Goal: Information Seeking & Learning: Learn about a topic

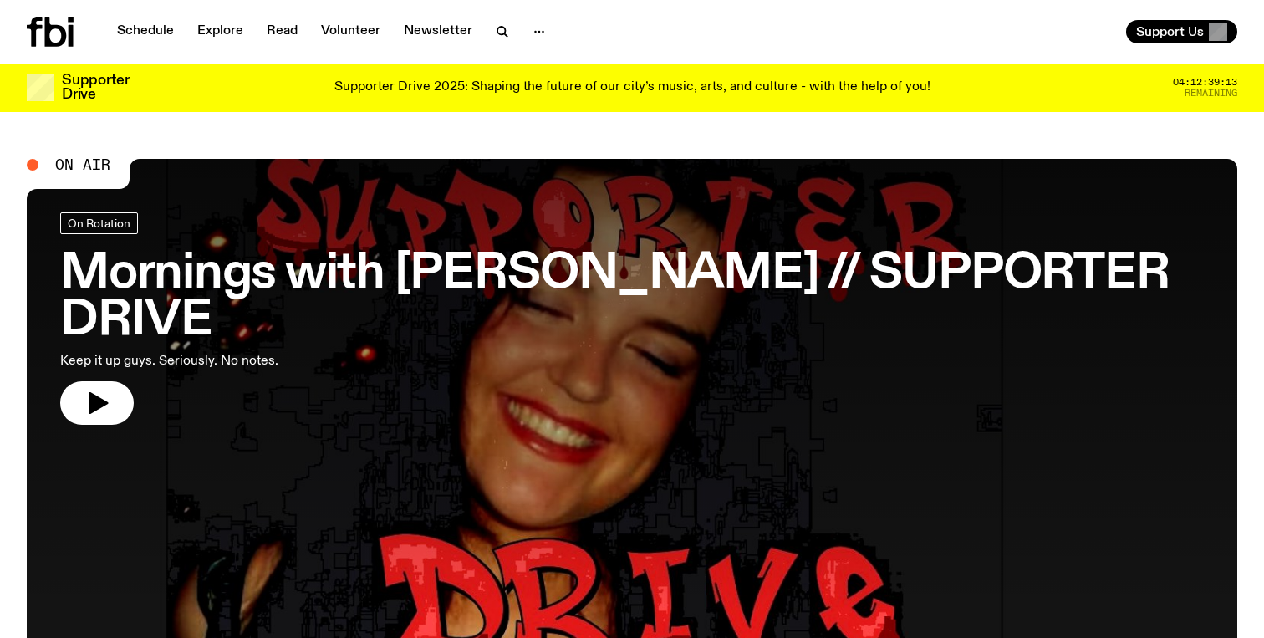
click at [148, 32] on link "Schedule" at bounding box center [145, 31] width 77 height 23
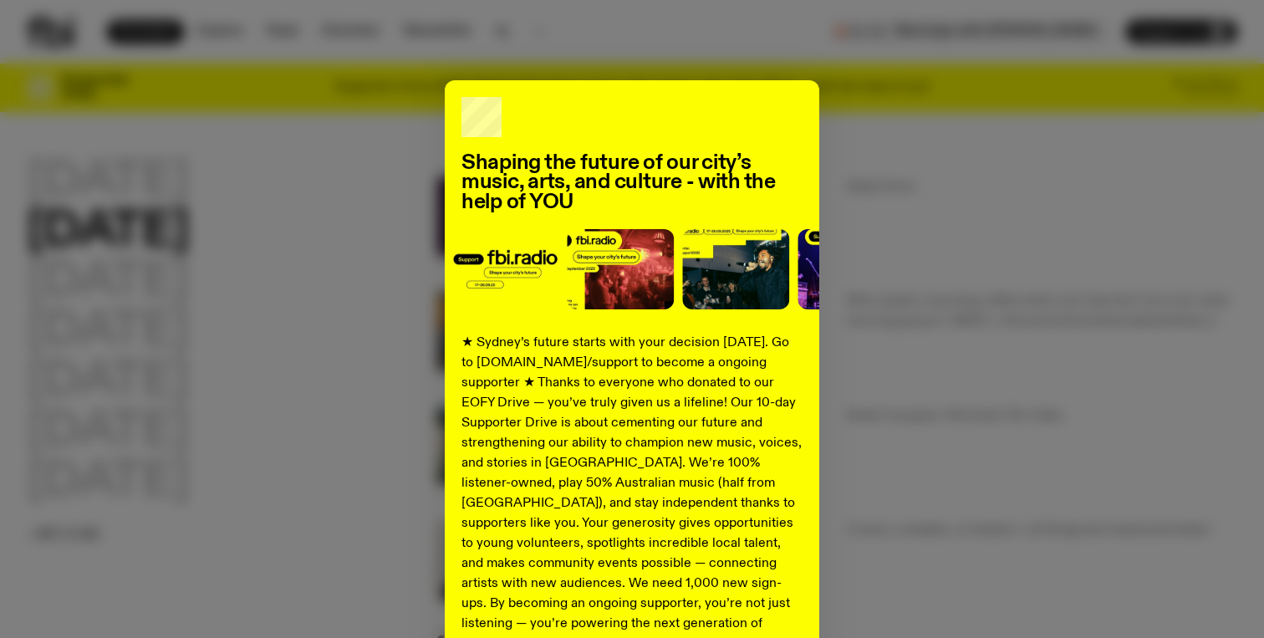
click at [165, 339] on div "Shaping the future of our city’s music, arts, and culture - with the help of YO…" at bounding box center [632, 423] width 1211 height 687
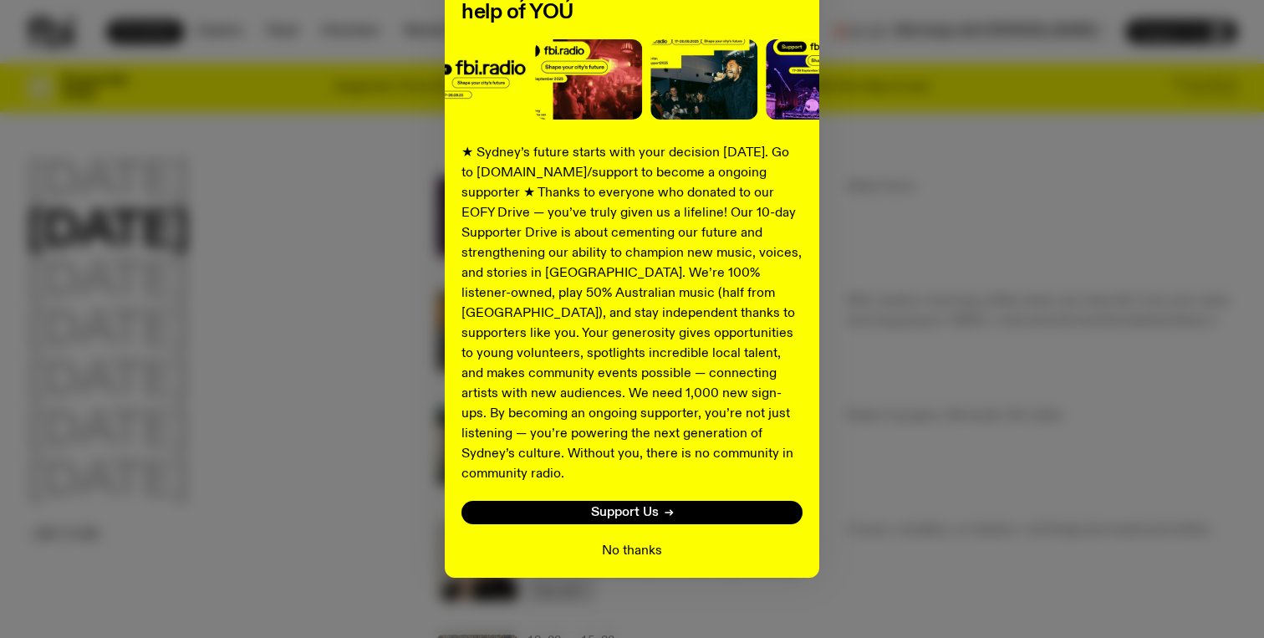
scroll to position [189, 0]
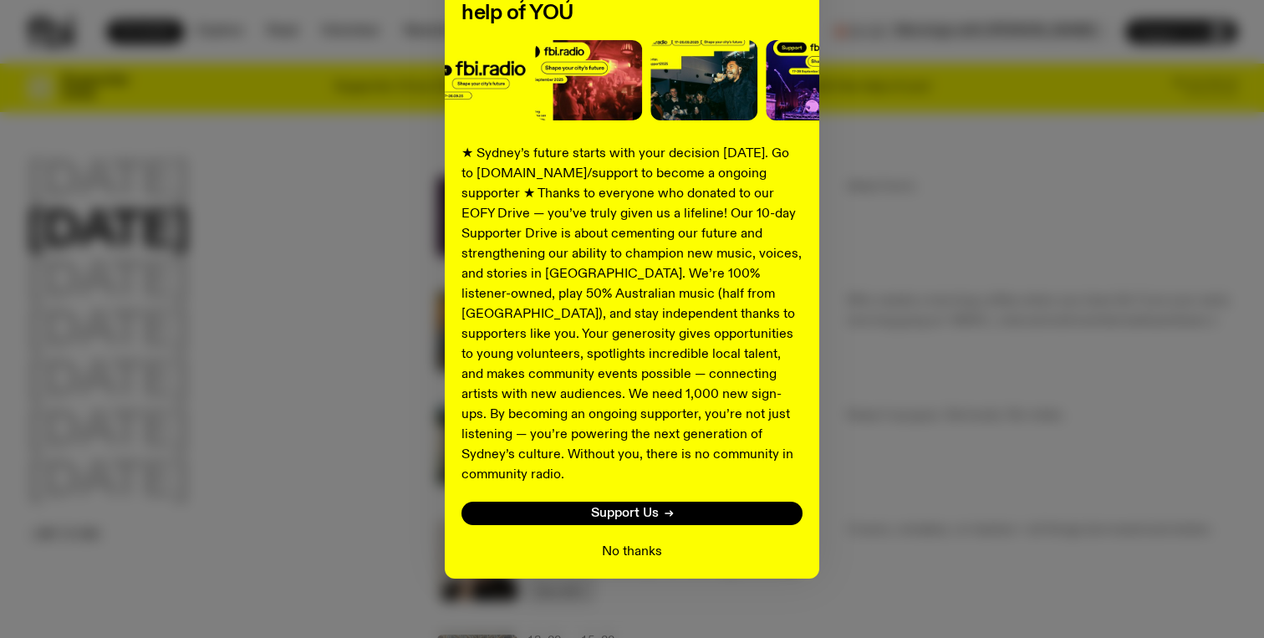
click at [652, 542] on button "No thanks" at bounding box center [632, 552] width 60 height 20
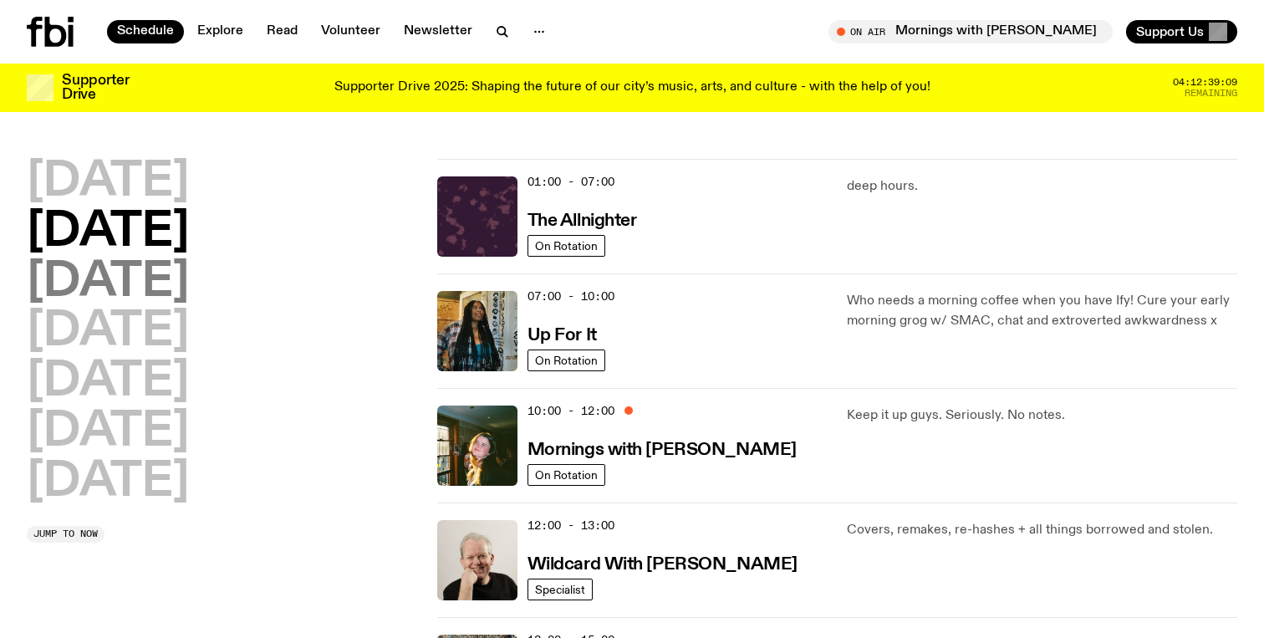
click at [148, 281] on h2 "[DATE]" at bounding box center [108, 282] width 162 height 47
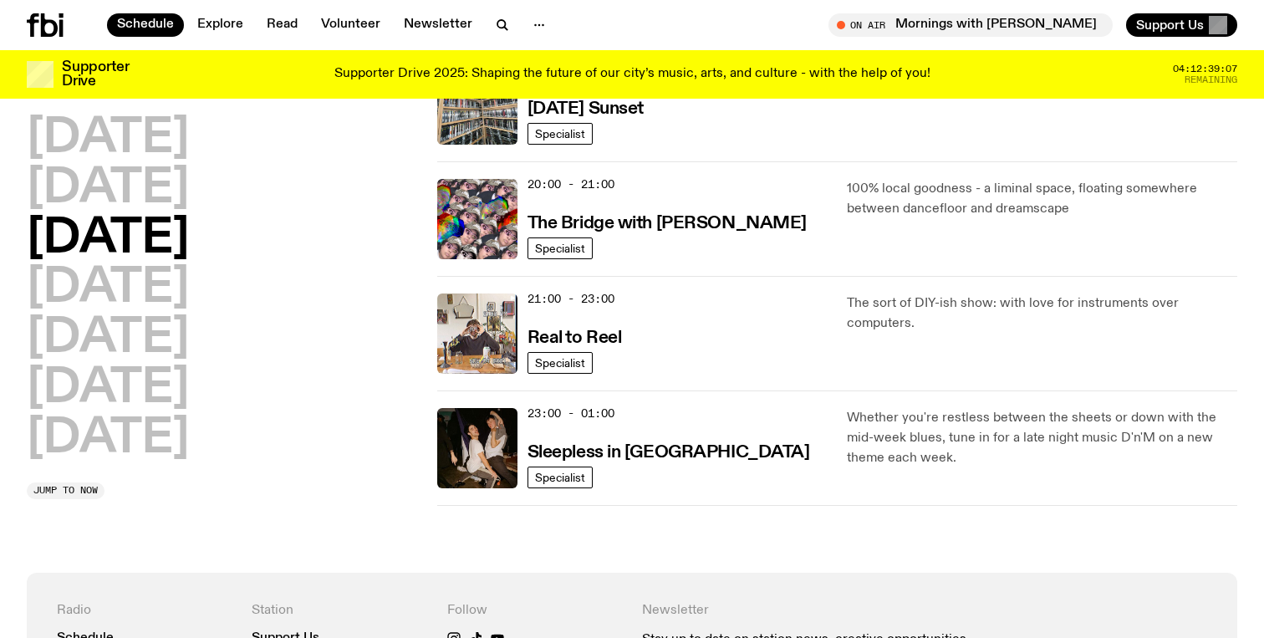
scroll to position [777, 0]
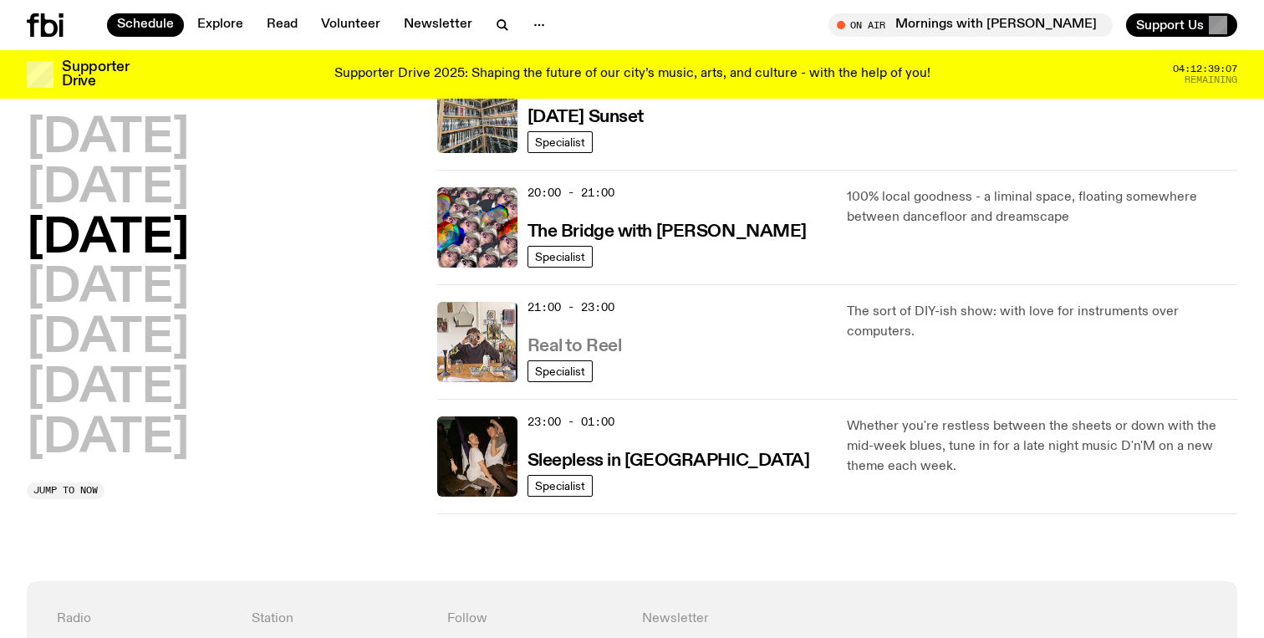
click at [584, 344] on h3 "Real to Reel" at bounding box center [575, 347] width 94 height 18
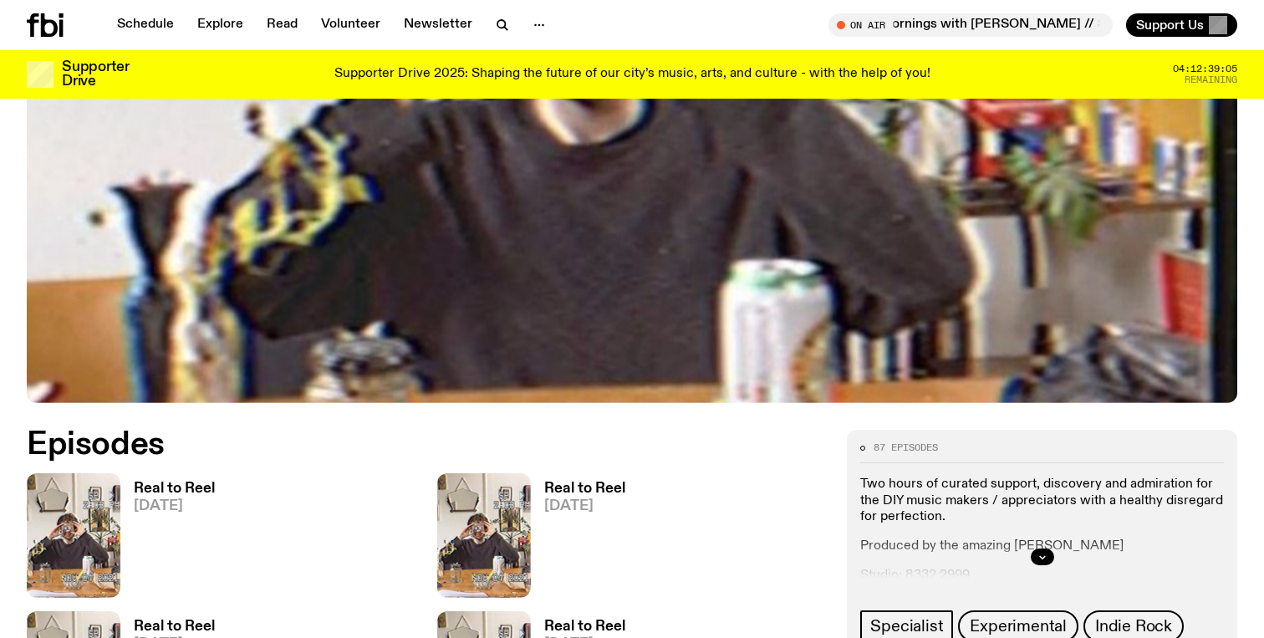
scroll to position [759, 0]
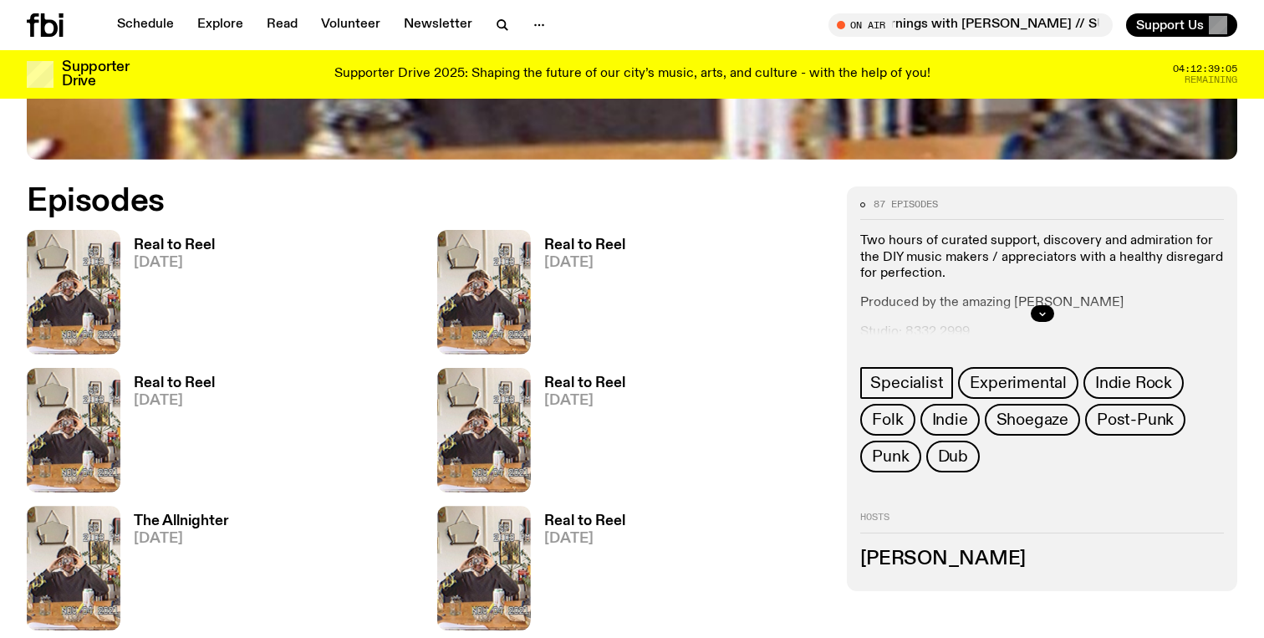
click at [184, 239] on h3 "Real to Reel" at bounding box center [174, 245] width 81 height 14
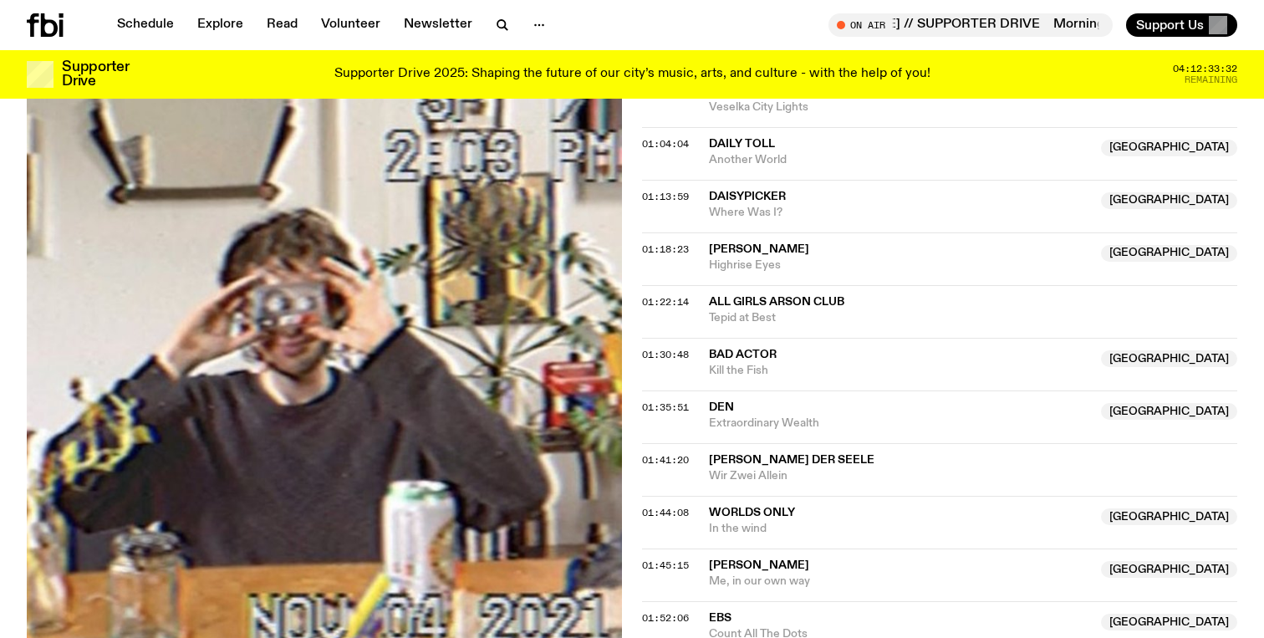
scroll to position [1230, 0]
